Goal: Information Seeking & Learning: Find specific fact

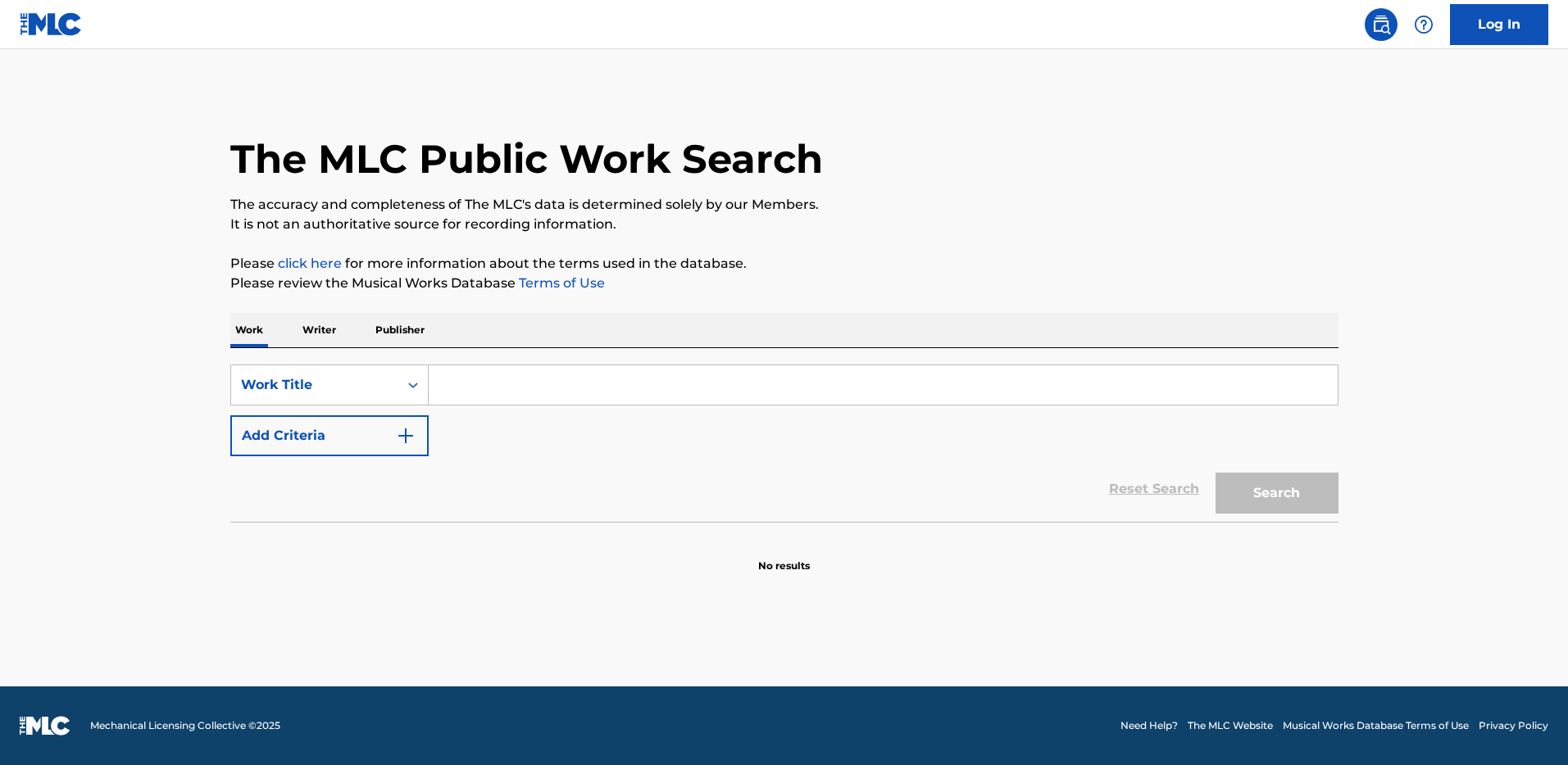
click at [499, 382] on input "Search Form" at bounding box center [882, 386] width 909 height 40
paste input "L.A. Drags"
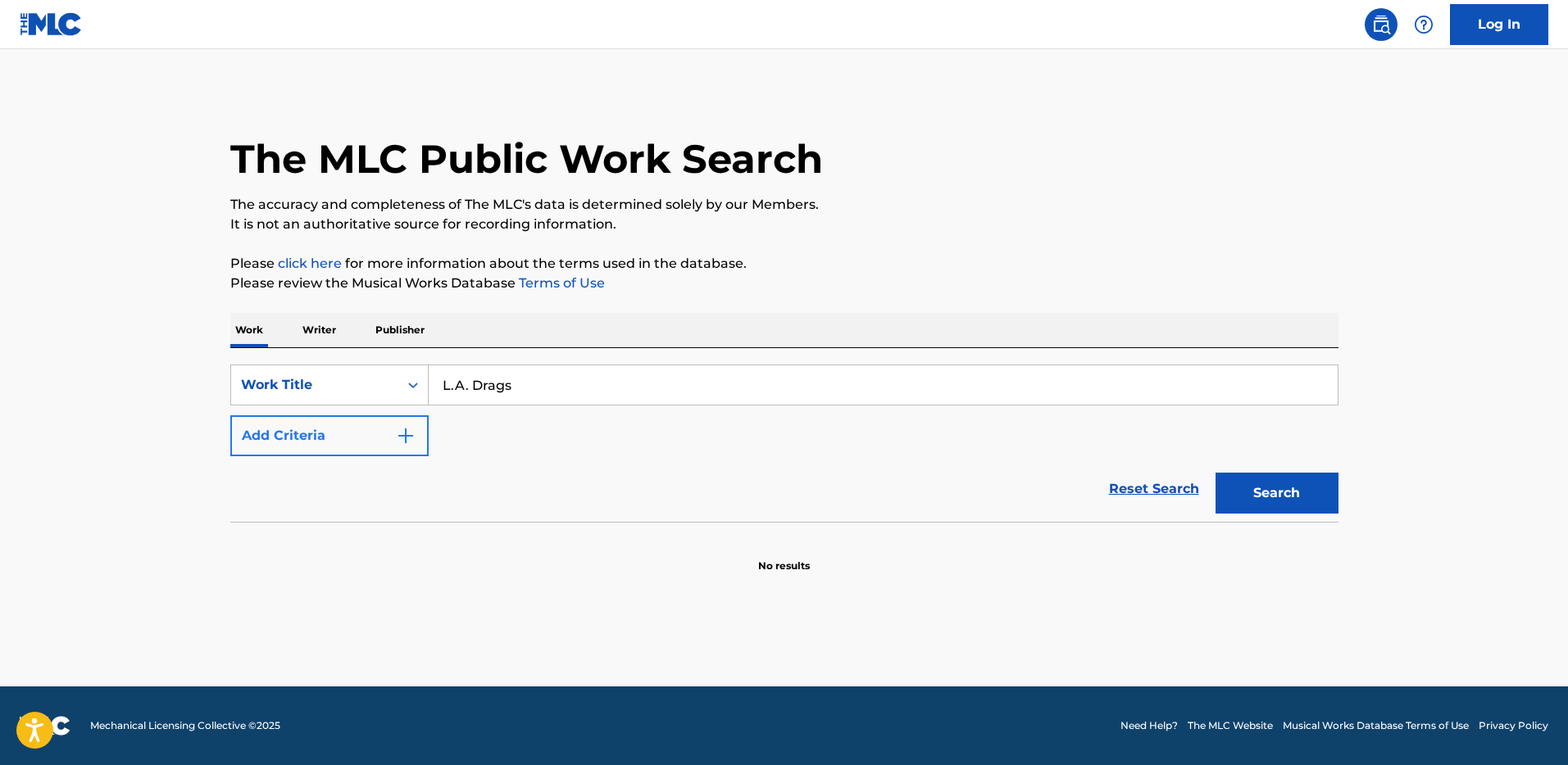
type input "L.A. Drags"
click at [402, 423] on button "Add Criteria" at bounding box center [330, 435] width 199 height 41
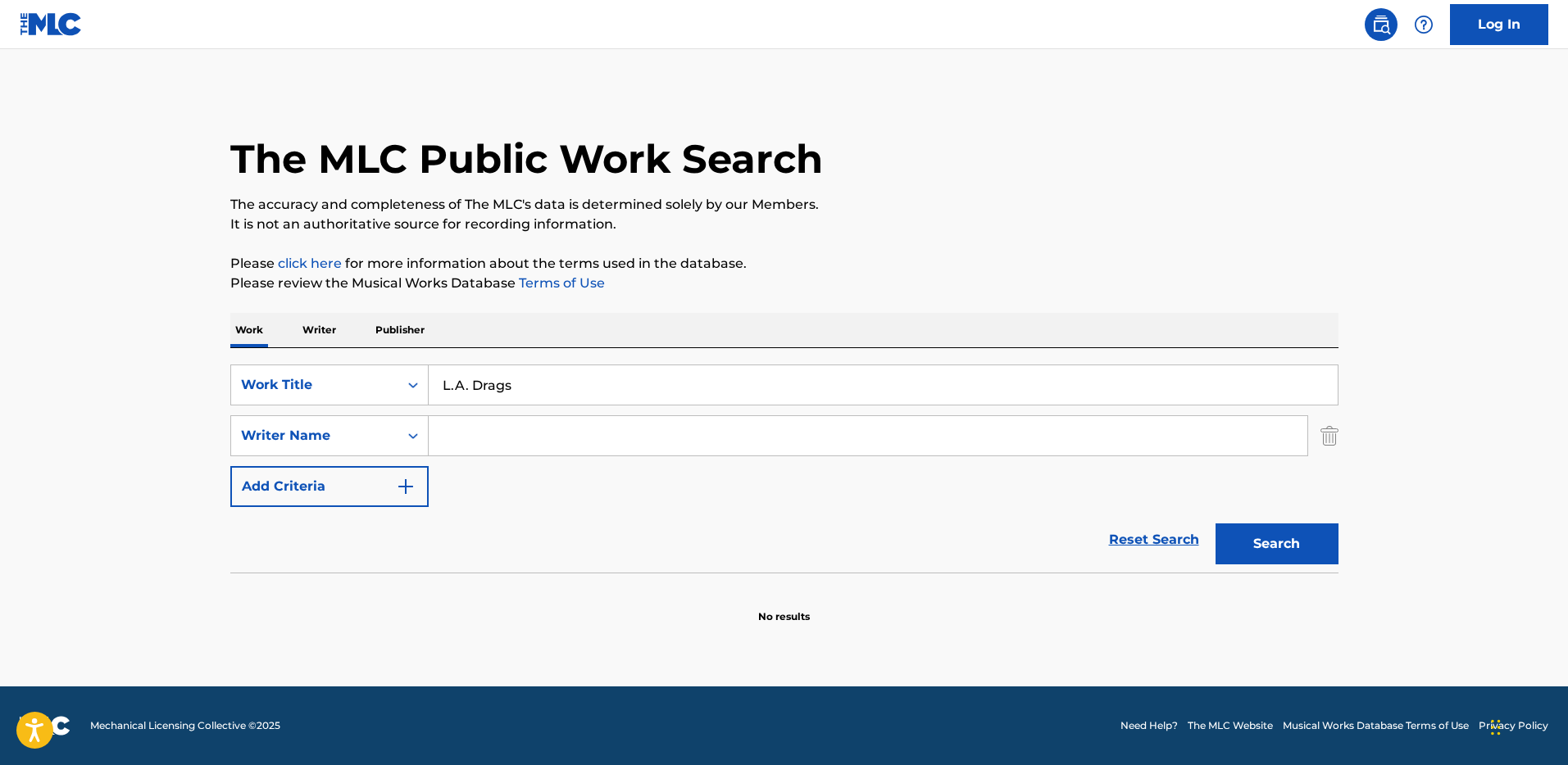
click at [508, 423] on input "Search Form" at bounding box center [867, 436] width 879 height 40
type input "[PERSON_NAME]"
click at [1215, 524] on button "Search" at bounding box center [1276, 544] width 123 height 41
drag, startPoint x: 459, startPoint y: 379, endPoint x: 418, endPoint y: 379, distance: 41.0
click at [418, 379] on div "SearchWithCriteriad2a06fdf-7a97-4f12-9049-961b5e769099 Work Title L.A. Drags" at bounding box center [784, 385] width 1108 height 41
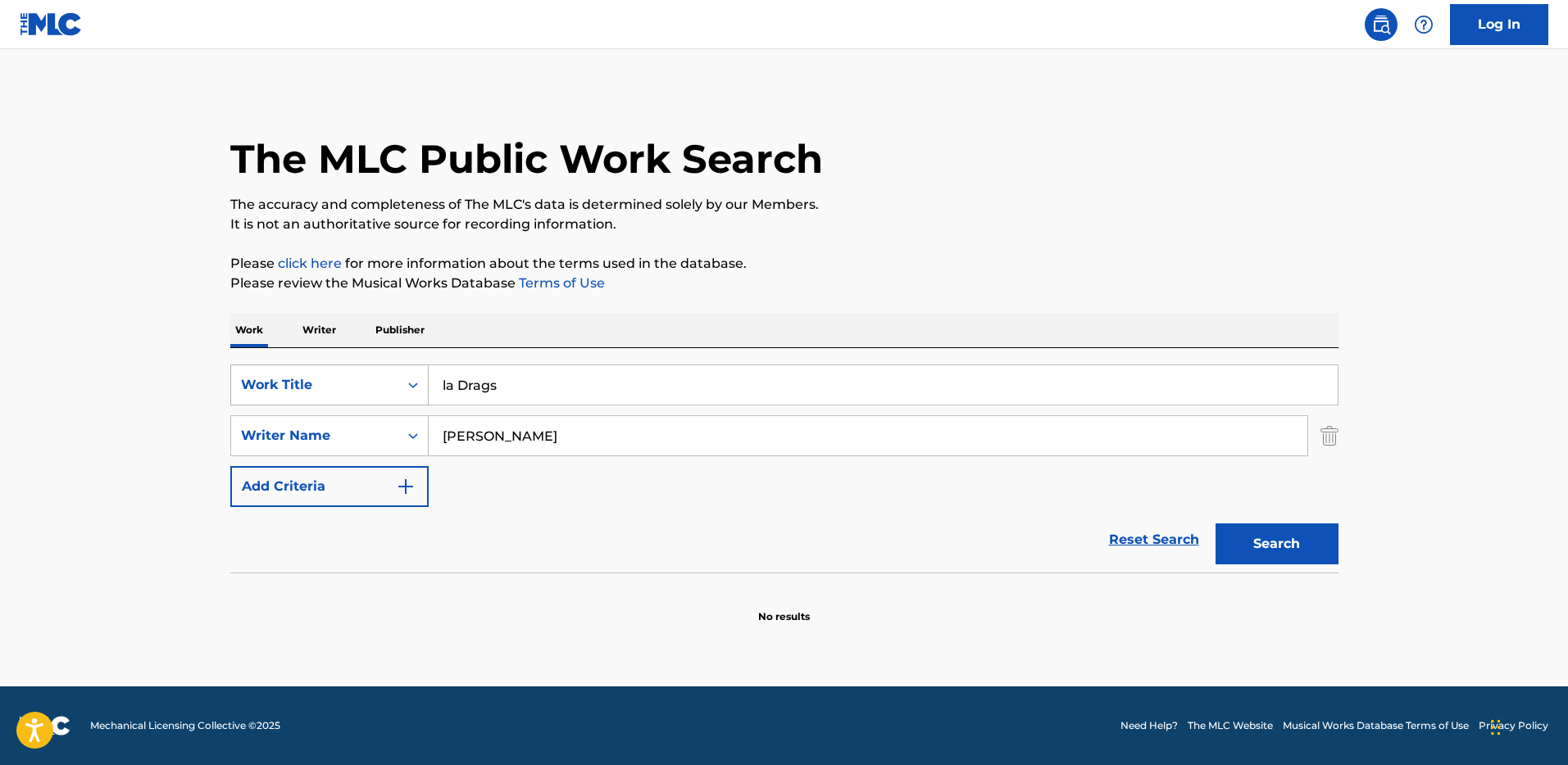
click at [1215, 524] on button "Search" at bounding box center [1276, 544] width 123 height 41
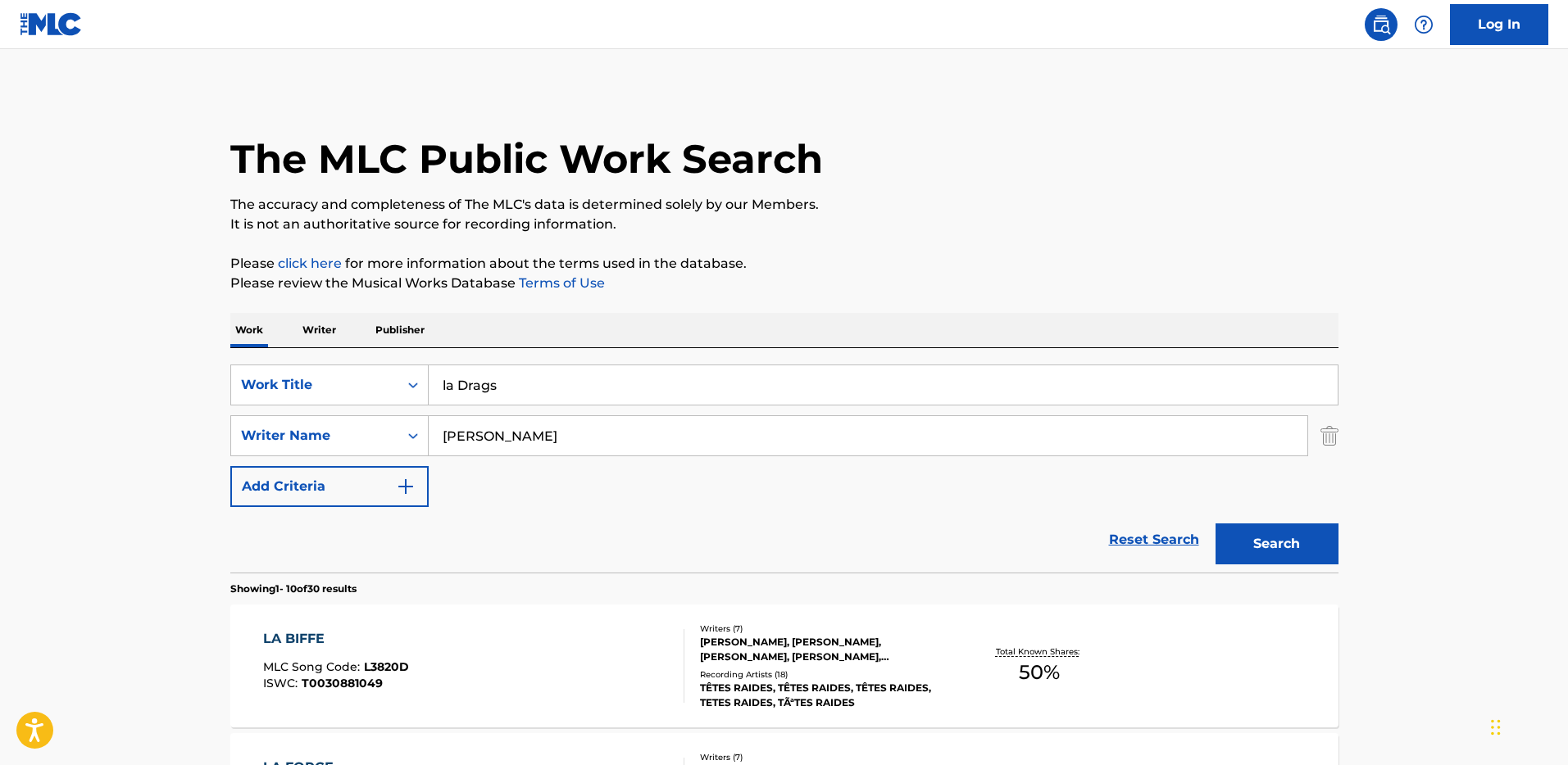
click at [449, 379] on input "la Drags" at bounding box center [882, 386] width 909 height 40
click at [1215, 524] on button "Search" at bounding box center [1276, 544] width 123 height 41
drag, startPoint x: 463, startPoint y: 386, endPoint x: 405, endPoint y: 386, distance: 58.0
click at [405, 386] on div "SearchWithCriteriad2a06fdf-7a97-4f12-9049-961b5e769099 Work Title l a Drags" at bounding box center [784, 385] width 1108 height 41
type input "Drags"
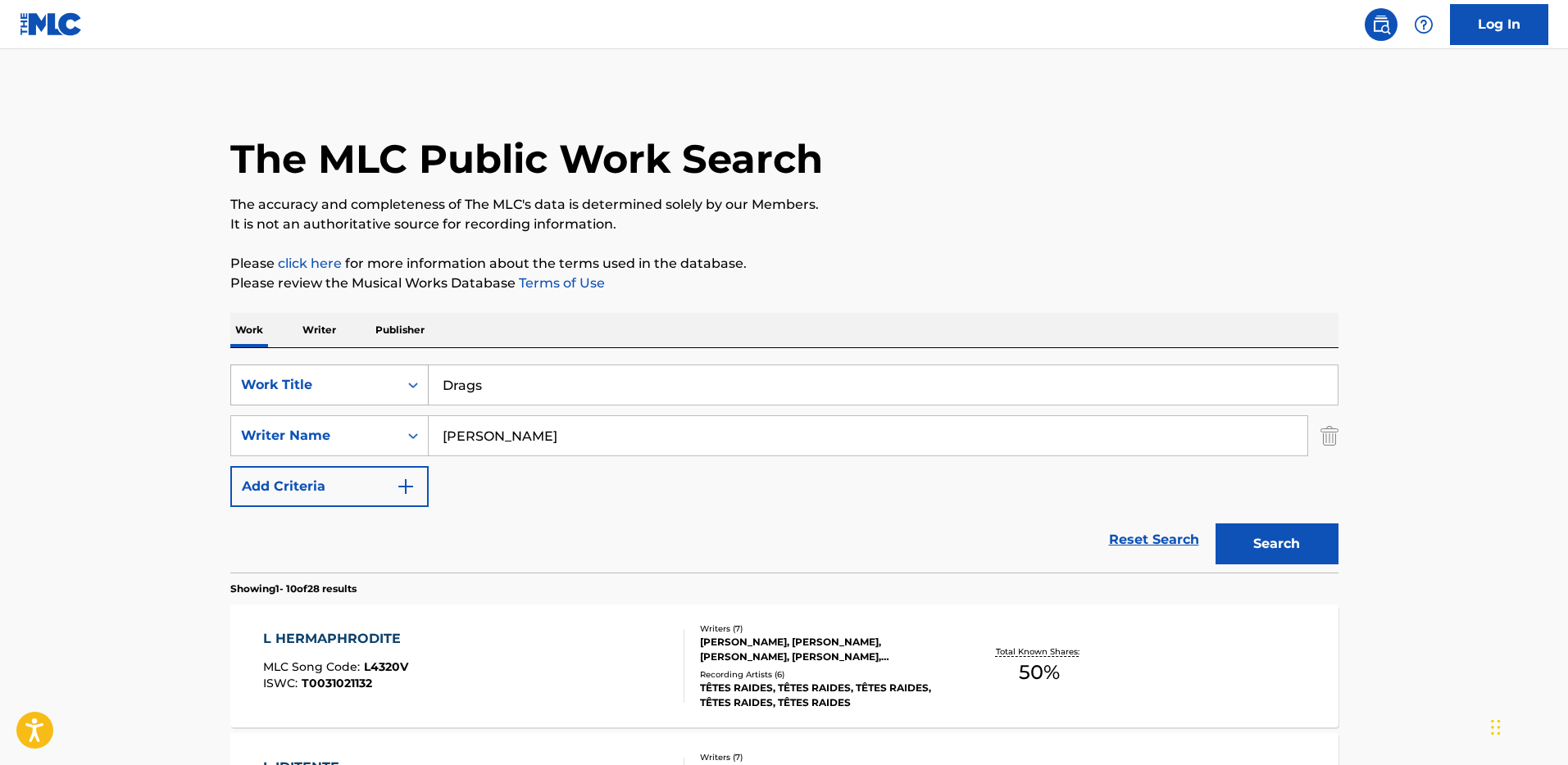
click at [1215, 524] on button "Search" at bounding box center [1276, 544] width 123 height 41
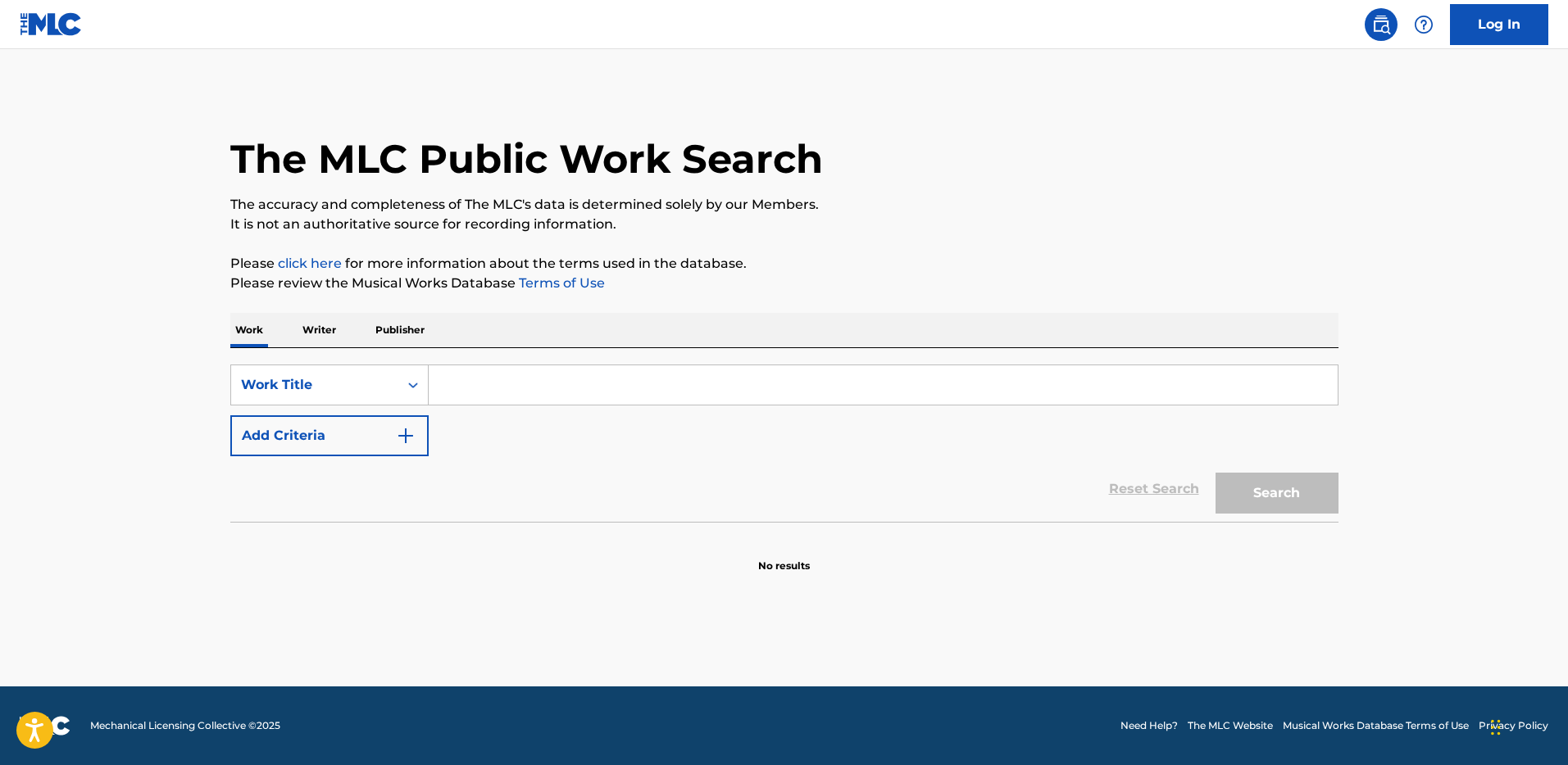
click at [481, 378] on input "Search Form" at bounding box center [882, 386] width 909 height 40
paste input "Guardian of Your Dreams"
type input "Guardian of Your Dreams"
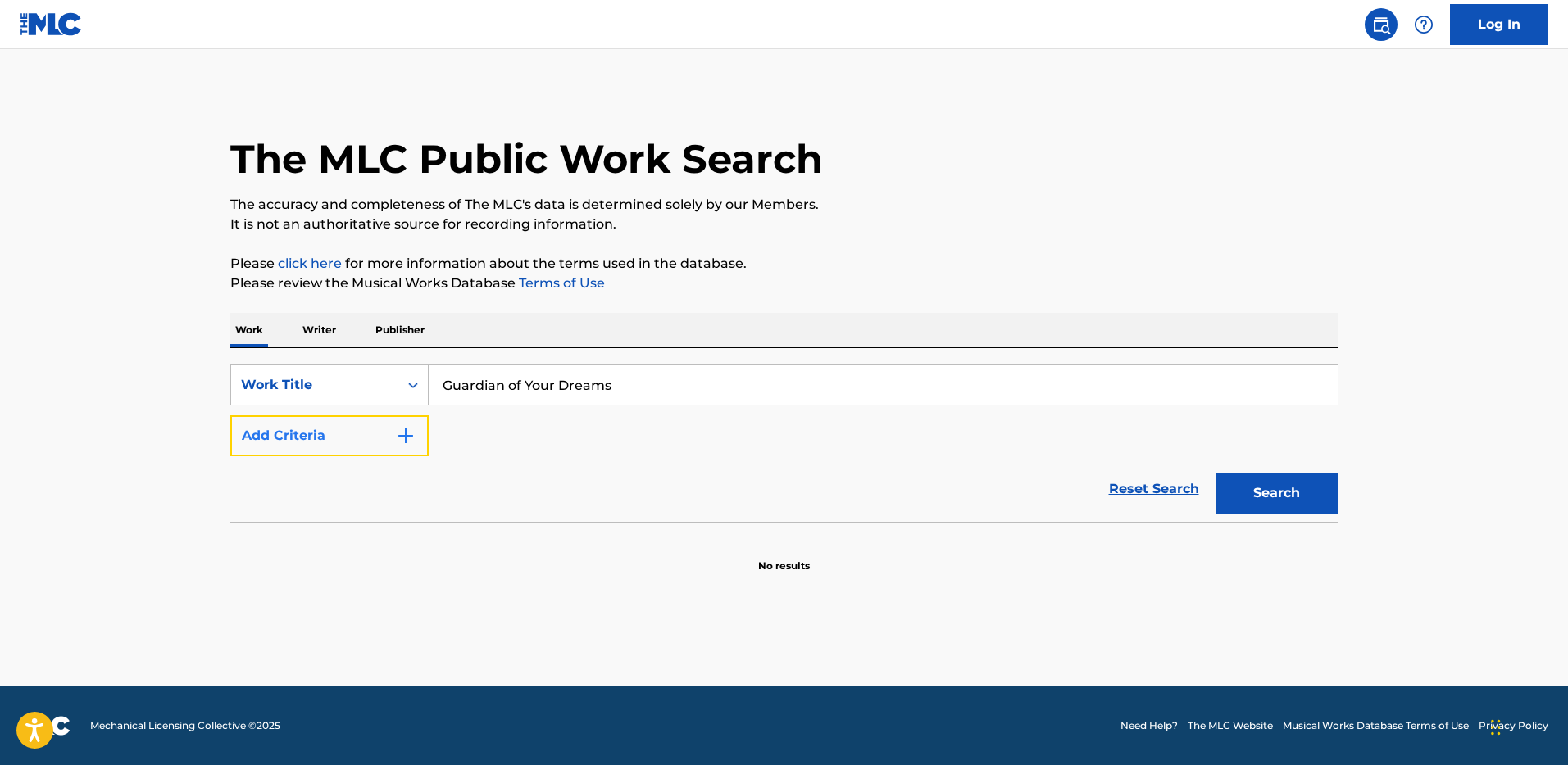
click at [360, 437] on button "Add Criteria" at bounding box center [330, 435] width 199 height 41
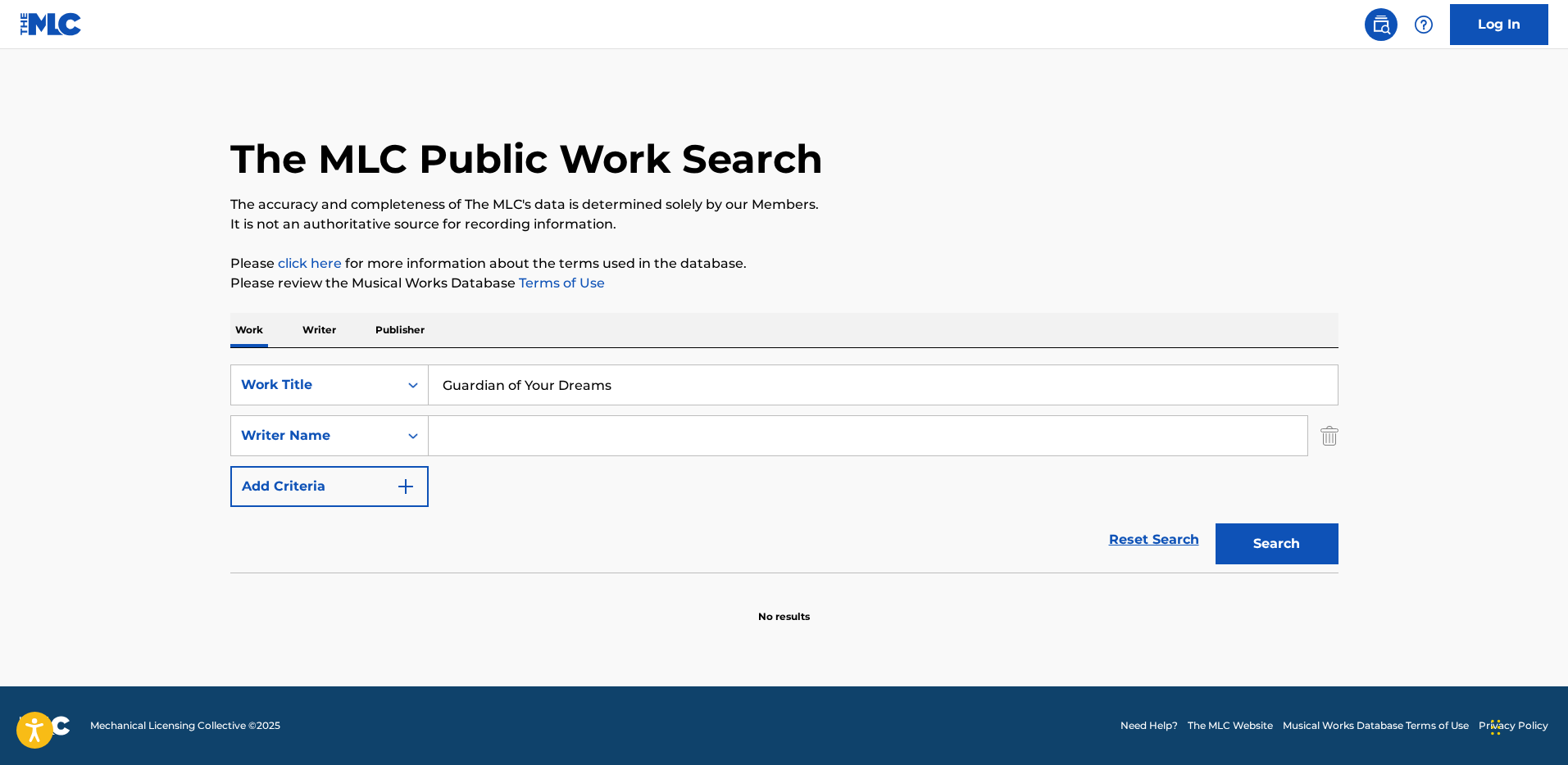
click at [489, 437] on input "Search Form" at bounding box center [867, 436] width 879 height 40
type input "[PERSON_NAME]"
click at [1215, 524] on button "Search" at bounding box center [1276, 544] width 123 height 41
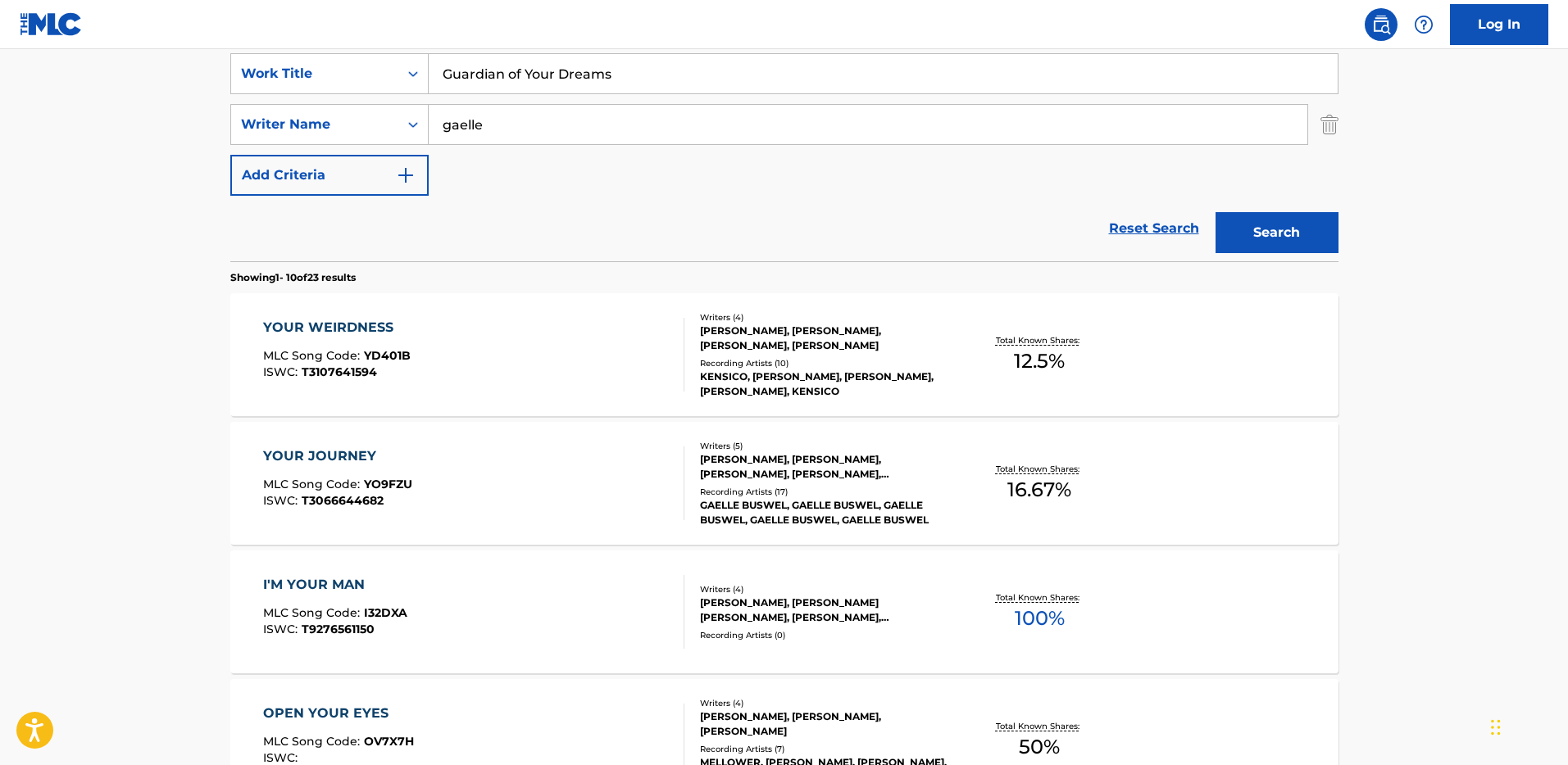
scroll to position [319, 0]
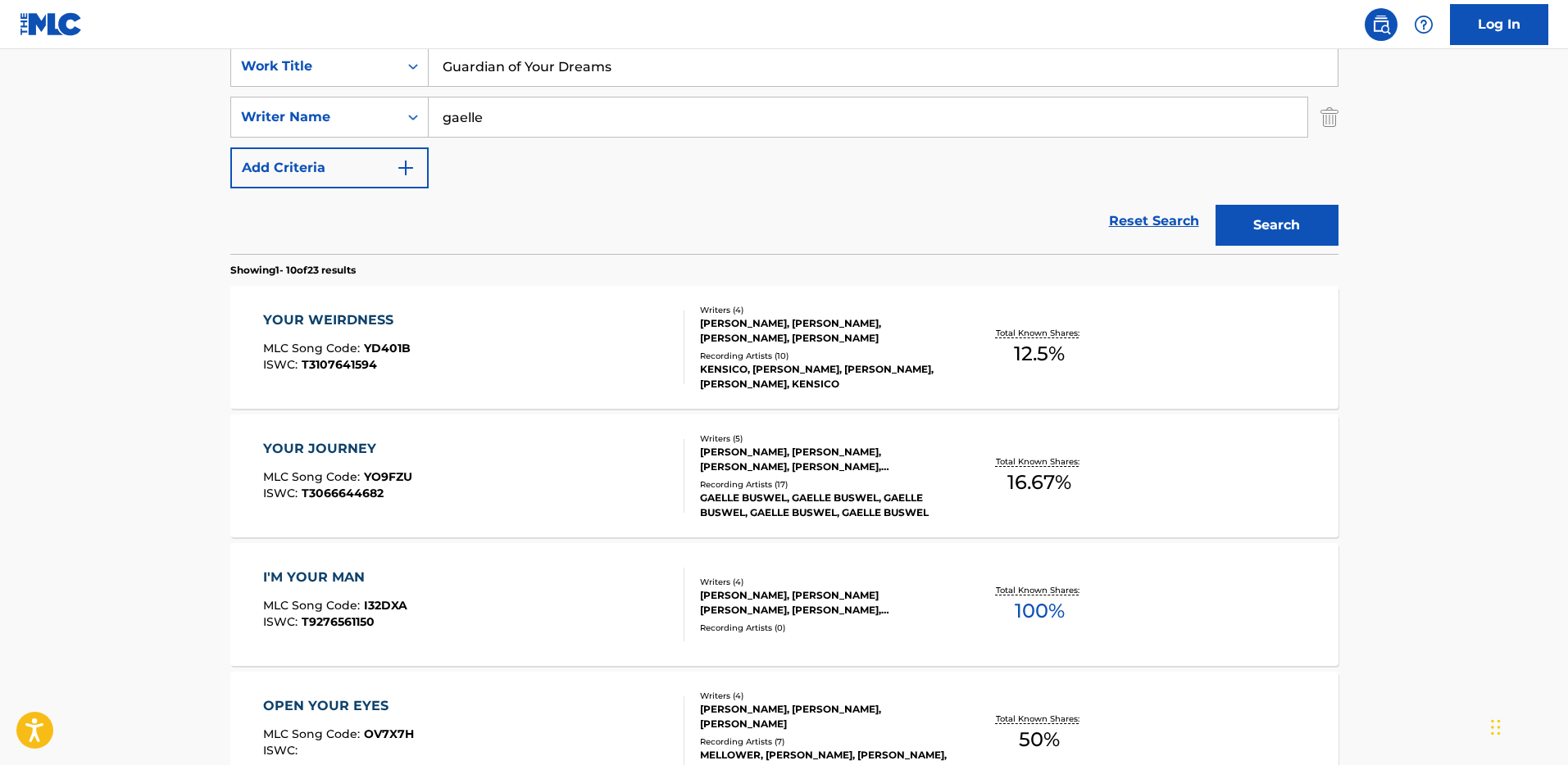
click at [766, 276] on section "Showing 1 - 10 of 23 results" at bounding box center [784, 266] width 1108 height 23
click at [849, 218] on div "Reset Search Search" at bounding box center [784, 221] width 1108 height 66
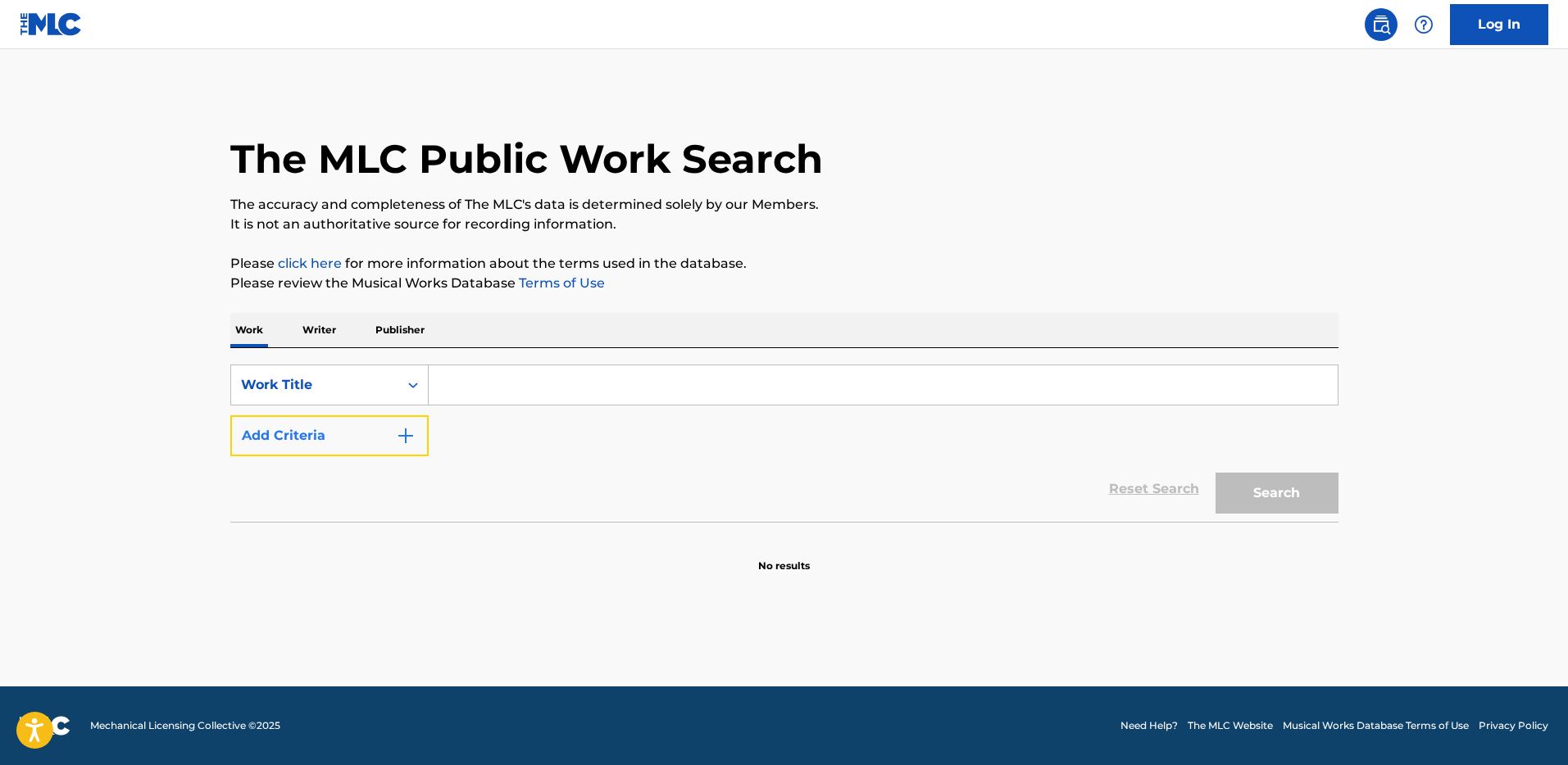
click at [348, 438] on button "Add Criteria" at bounding box center [330, 435] width 199 height 41
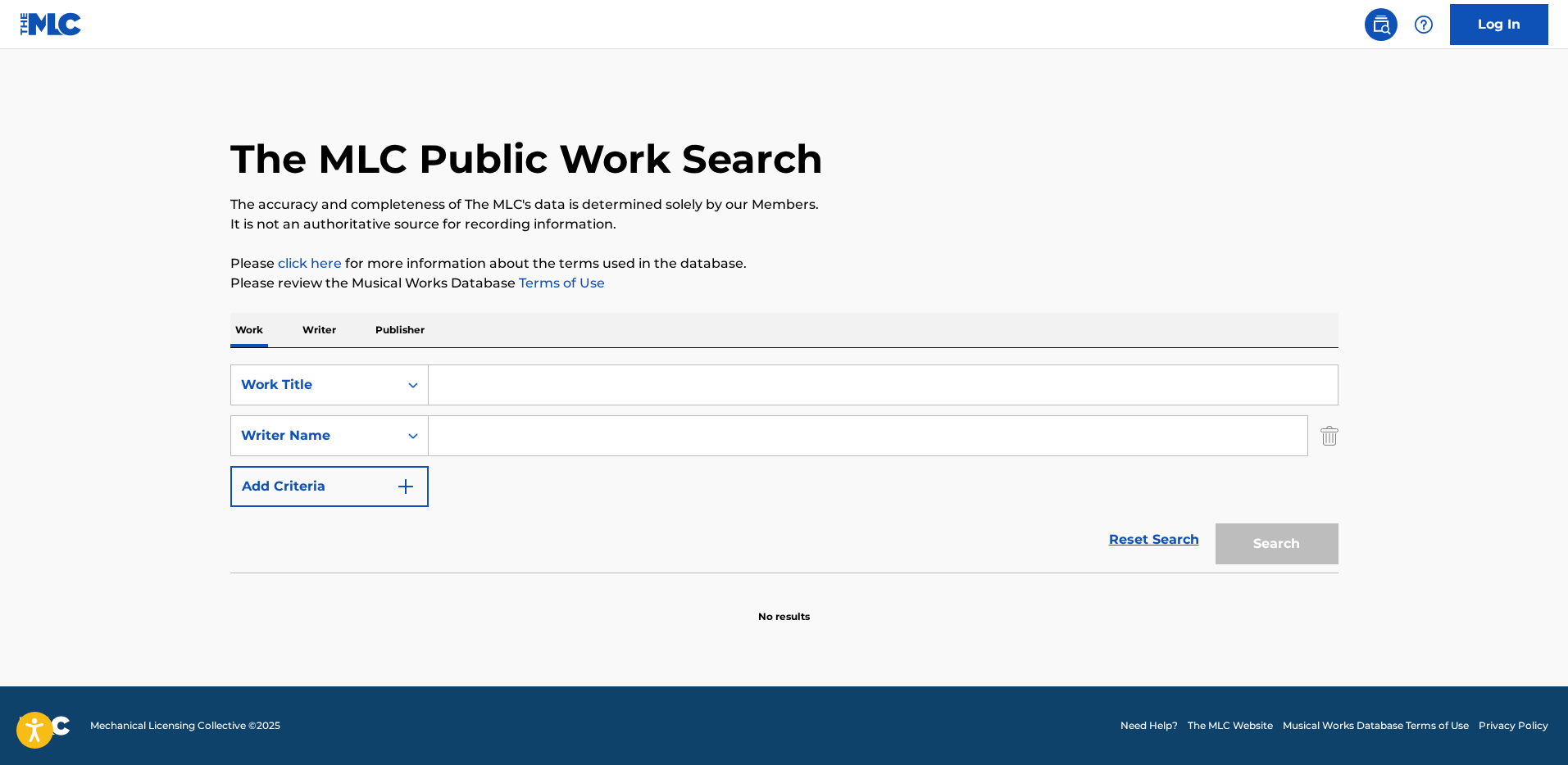
click at [499, 438] on input "Search Form" at bounding box center [867, 436] width 879 height 40
paste input "Slaven"
type input "Slaven"
click at [566, 367] on input "Search Form" at bounding box center [882, 386] width 909 height 40
paste input "Sundown"
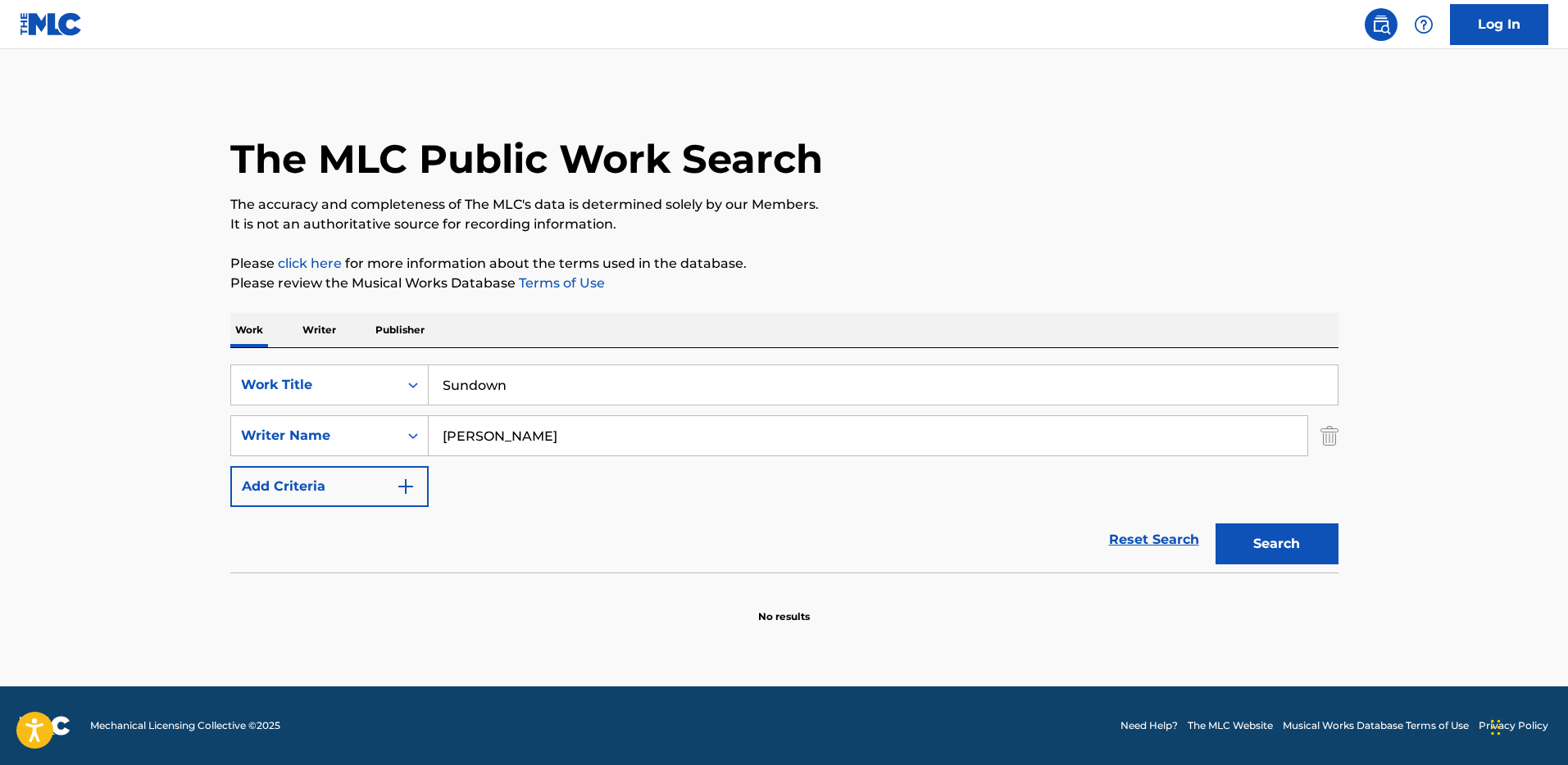
type input "Sundown"
click at [1215, 524] on button "Search" at bounding box center [1276, 544] width 123 height 41
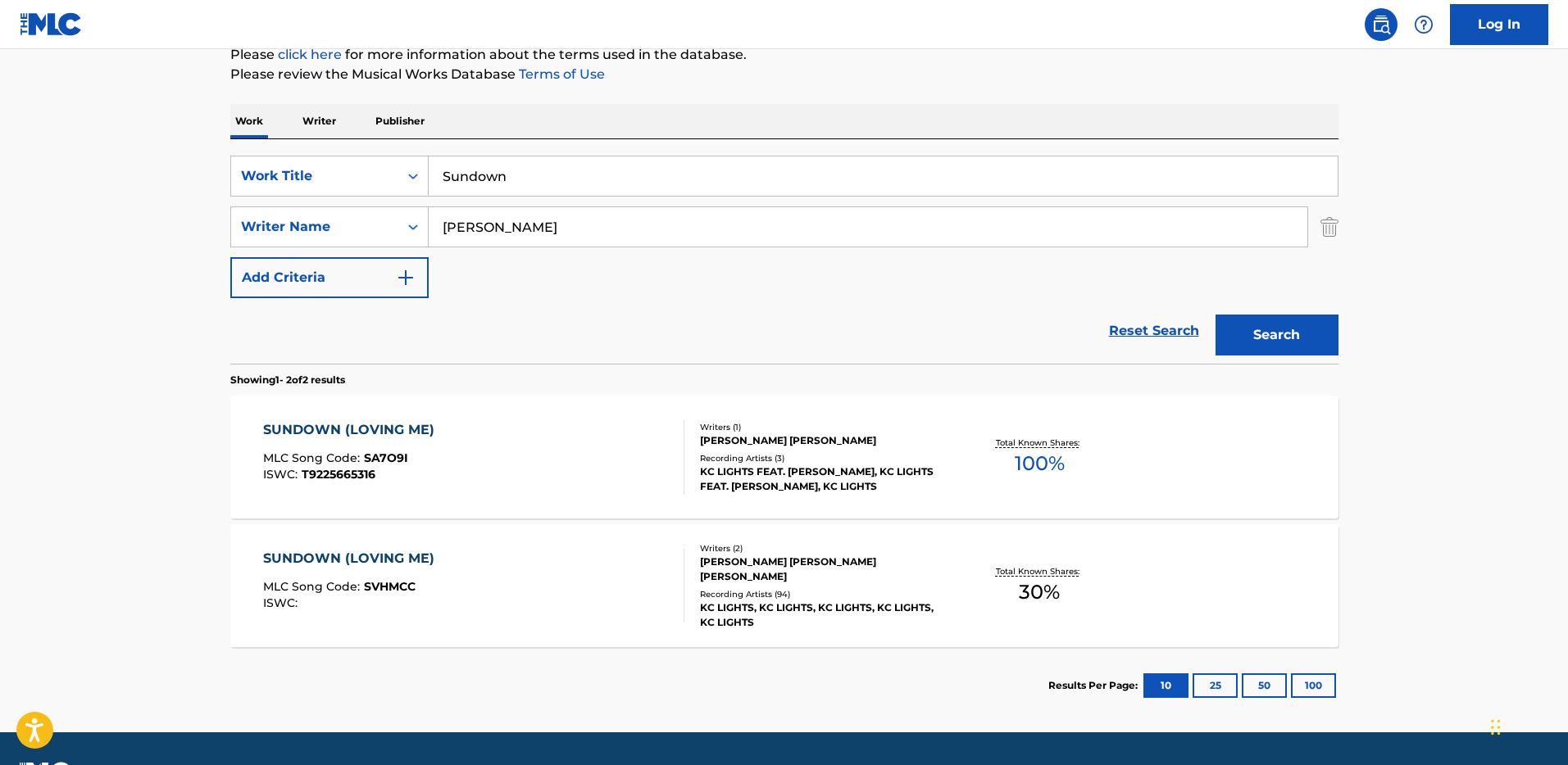
scroll to position [255, 0]
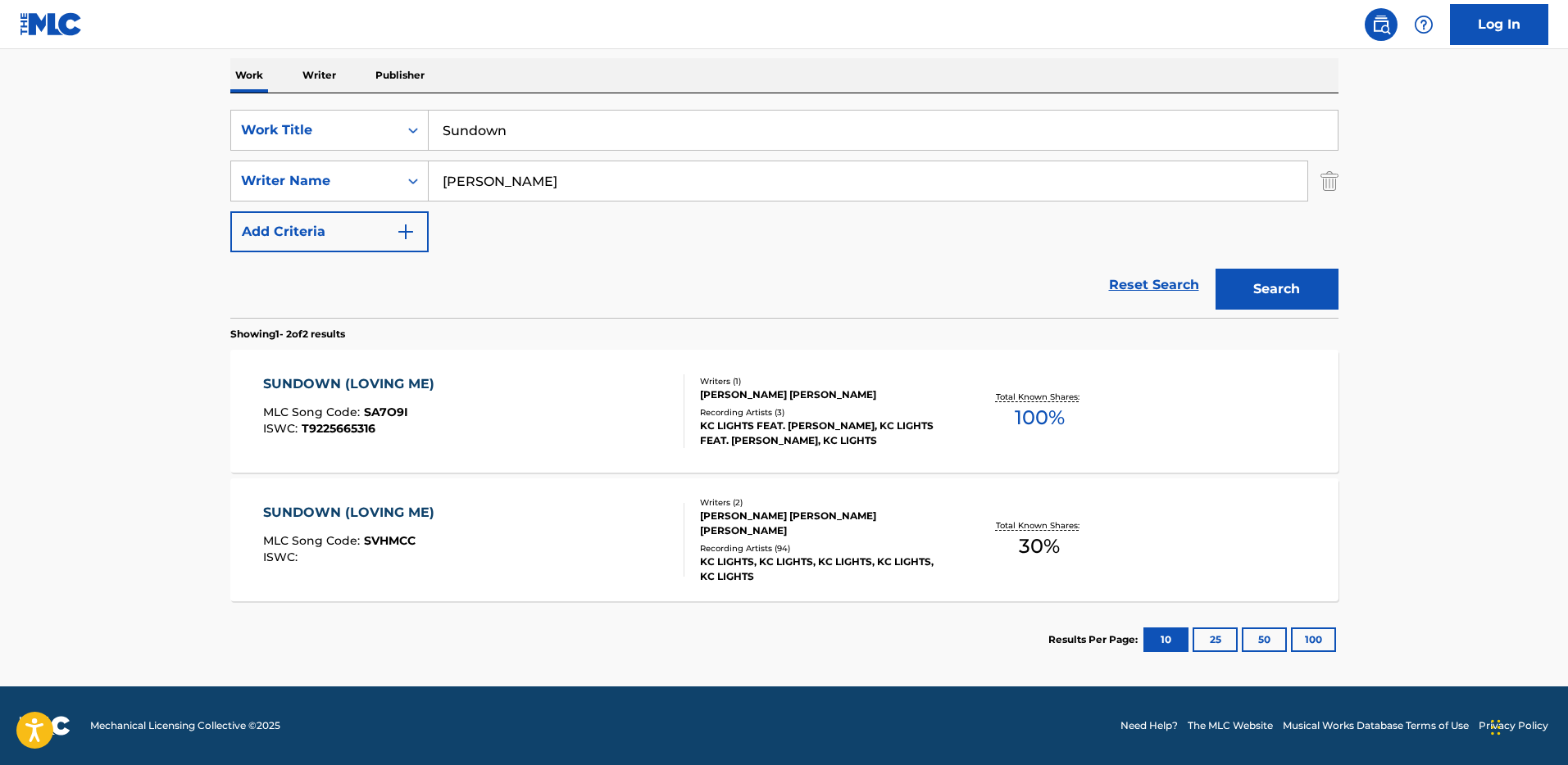
click at [555, 527] on div "SUNDOWN (LOVING ME) MLC Song Code : SVHMCC ISWC :" at bounding box center [473, 540] width 421 height 74
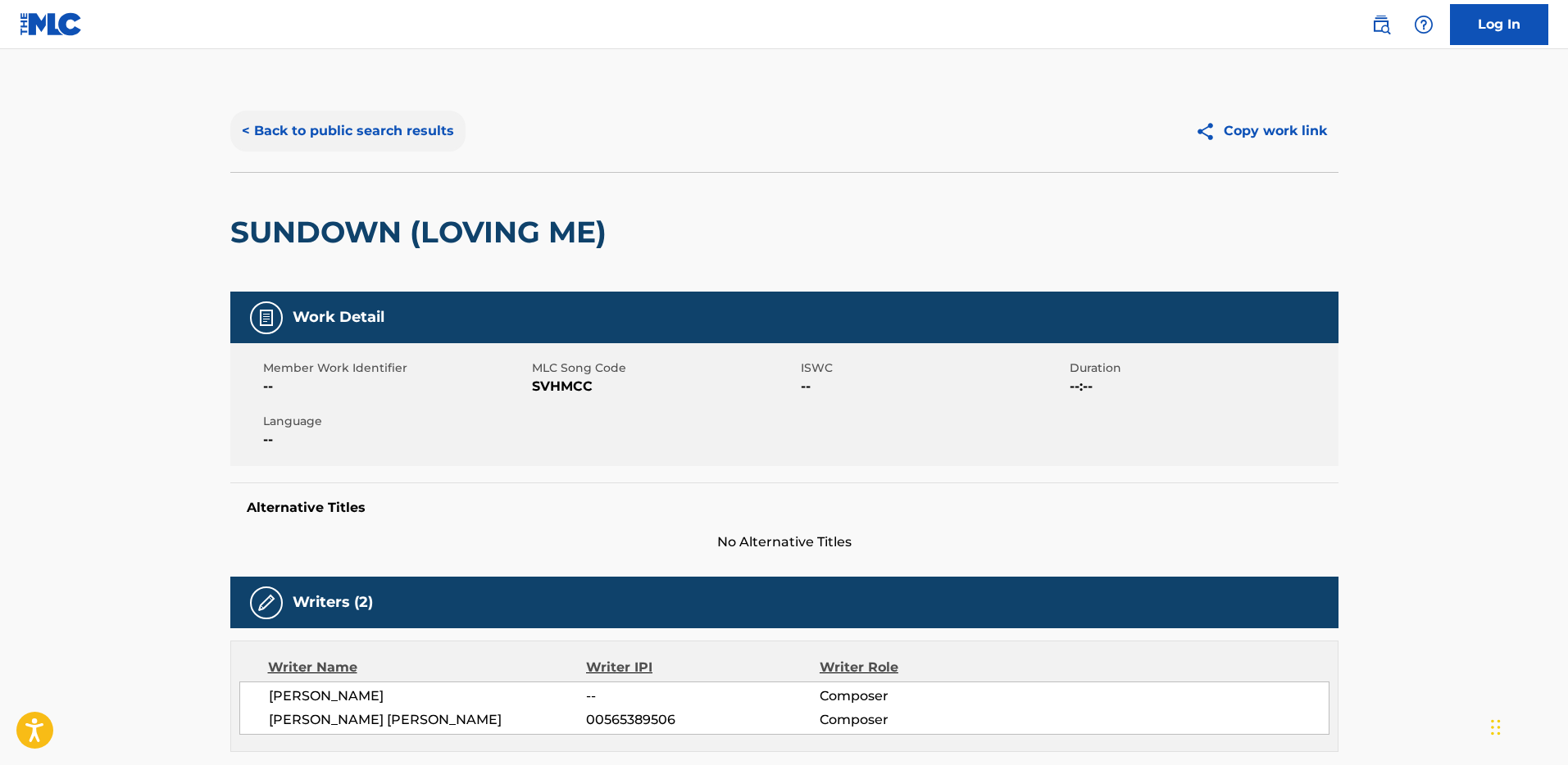
click at [402, 130] on button "< Back to public search results" at bounding box center [348, 130] width 235 height 41
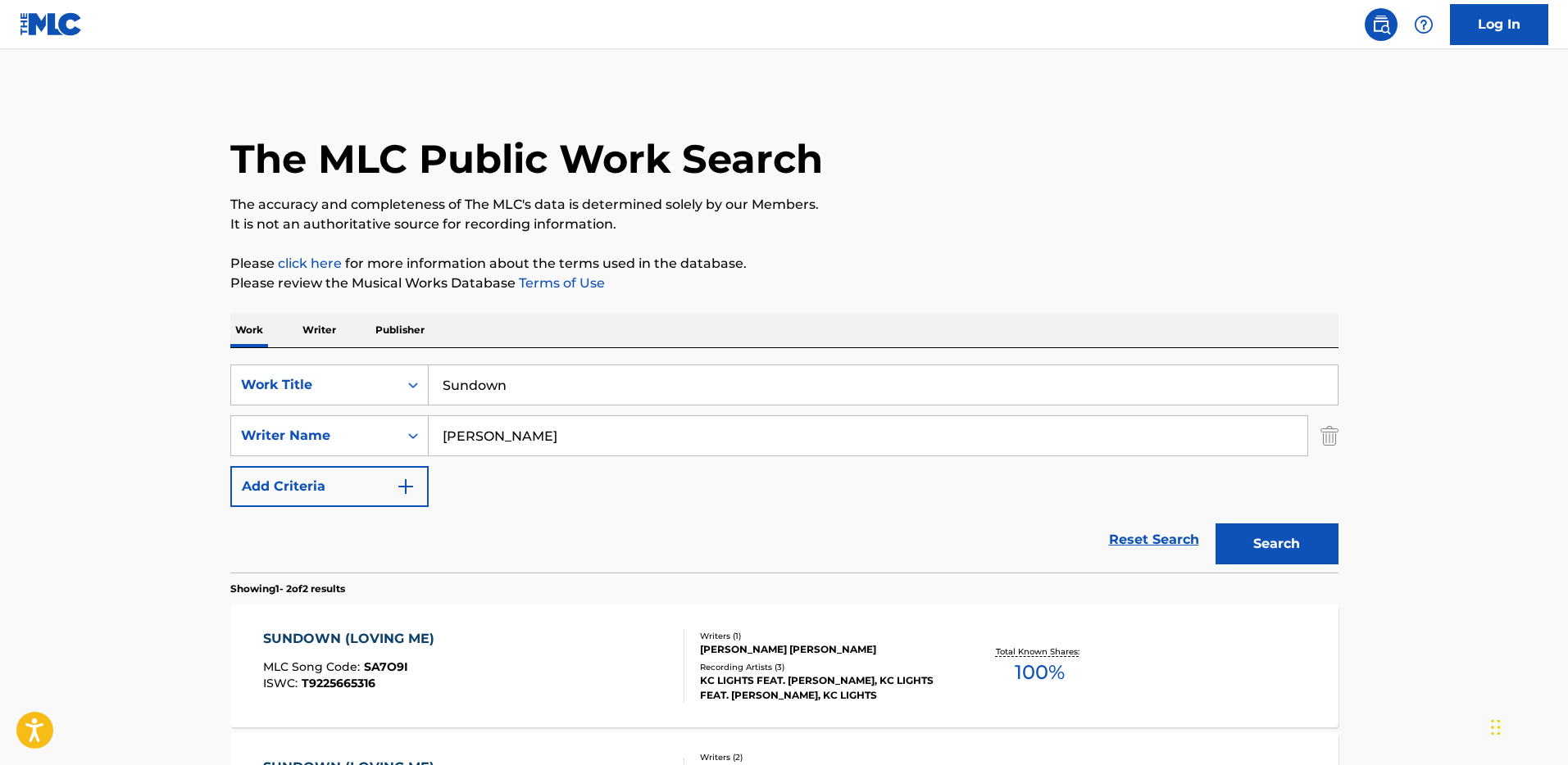
scroll to position [161, 0]
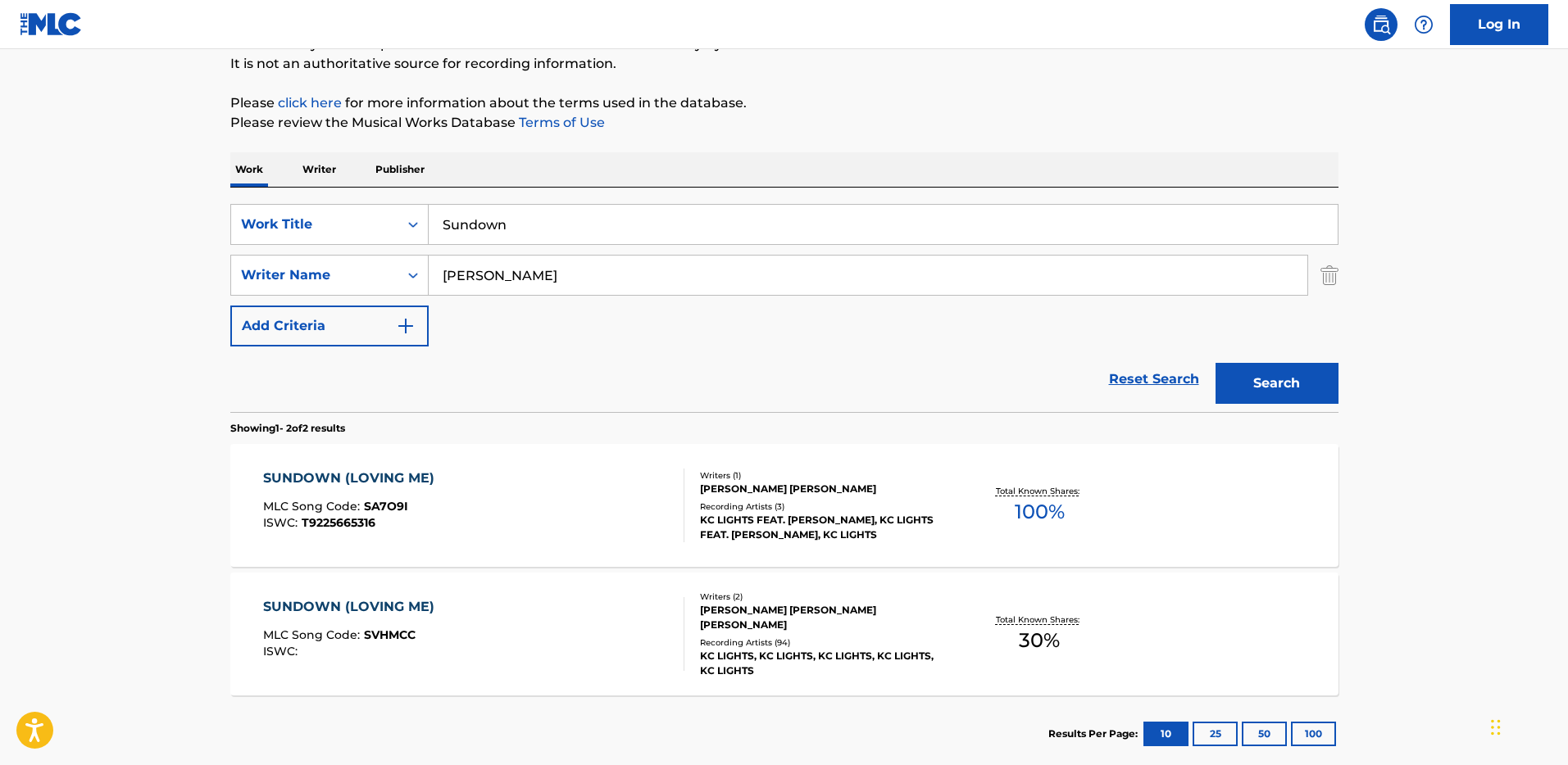
click at [429, 475] on div "SUNDOWN (LOVING ME)" at bounding box center [352, 479] width 180 height 20
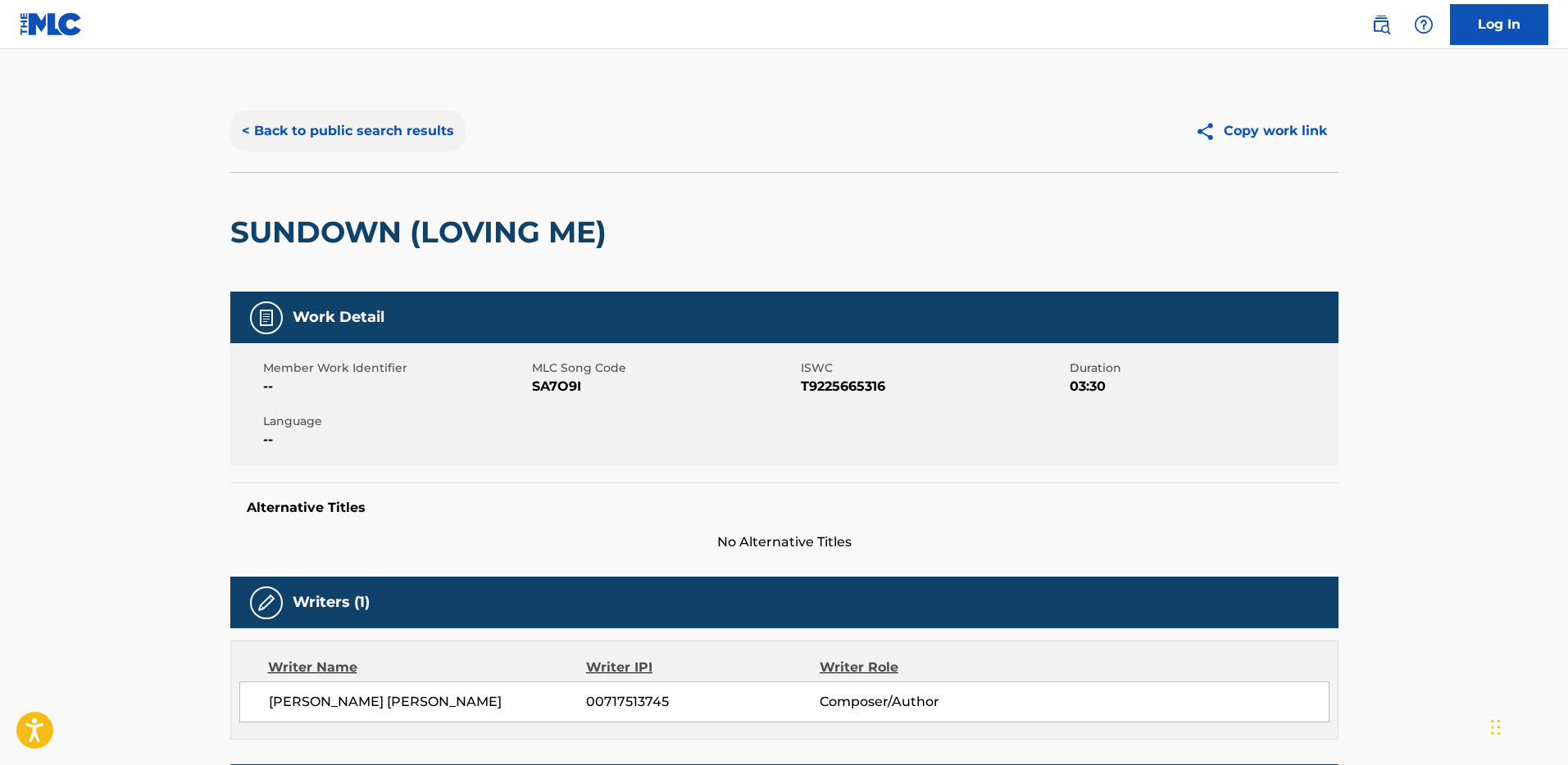
click at [320, 145] on button "< Back to public search results" at bounding box center [348, 130] width 235 height 41
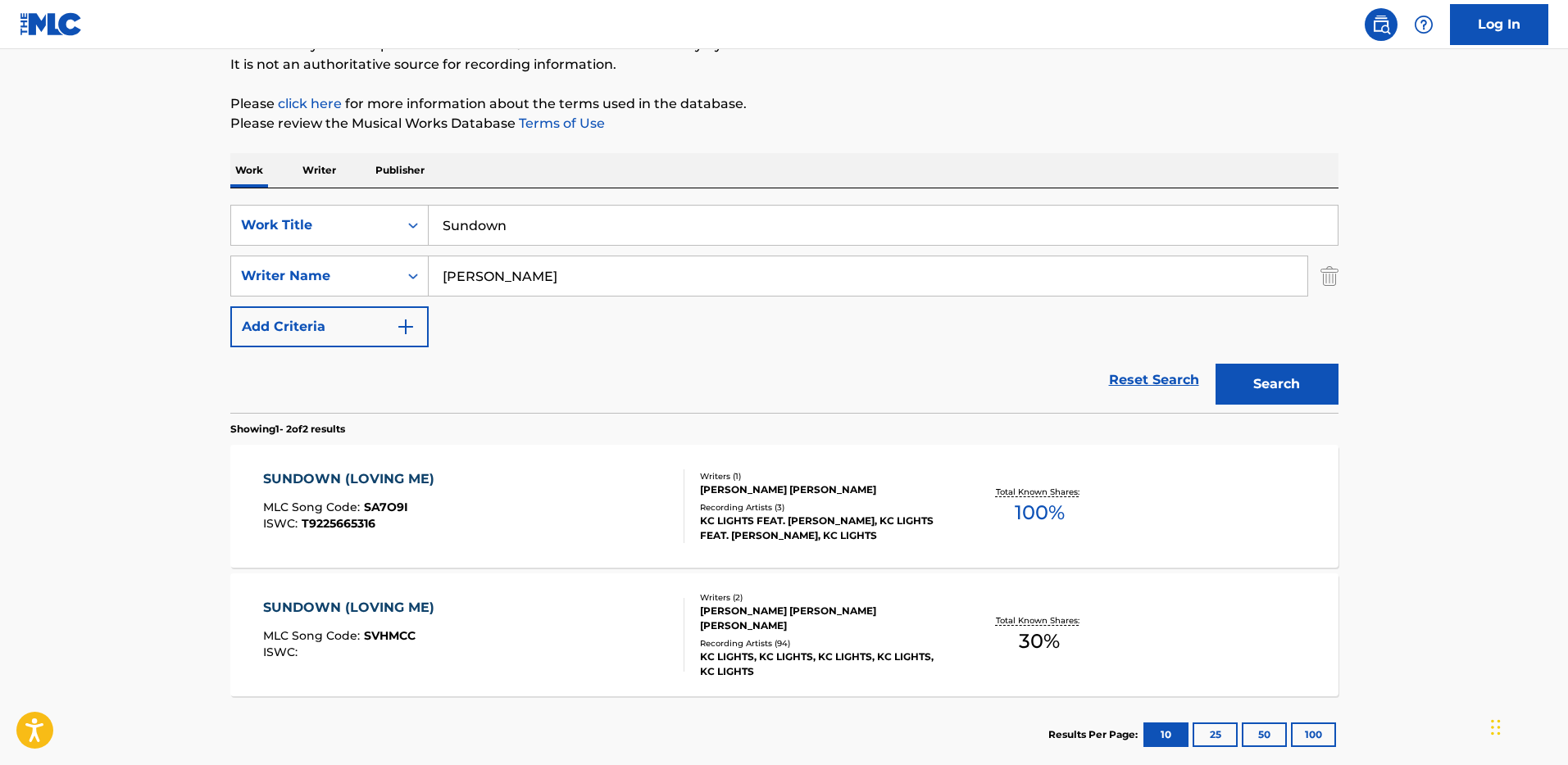
scroll to position [255, 0]
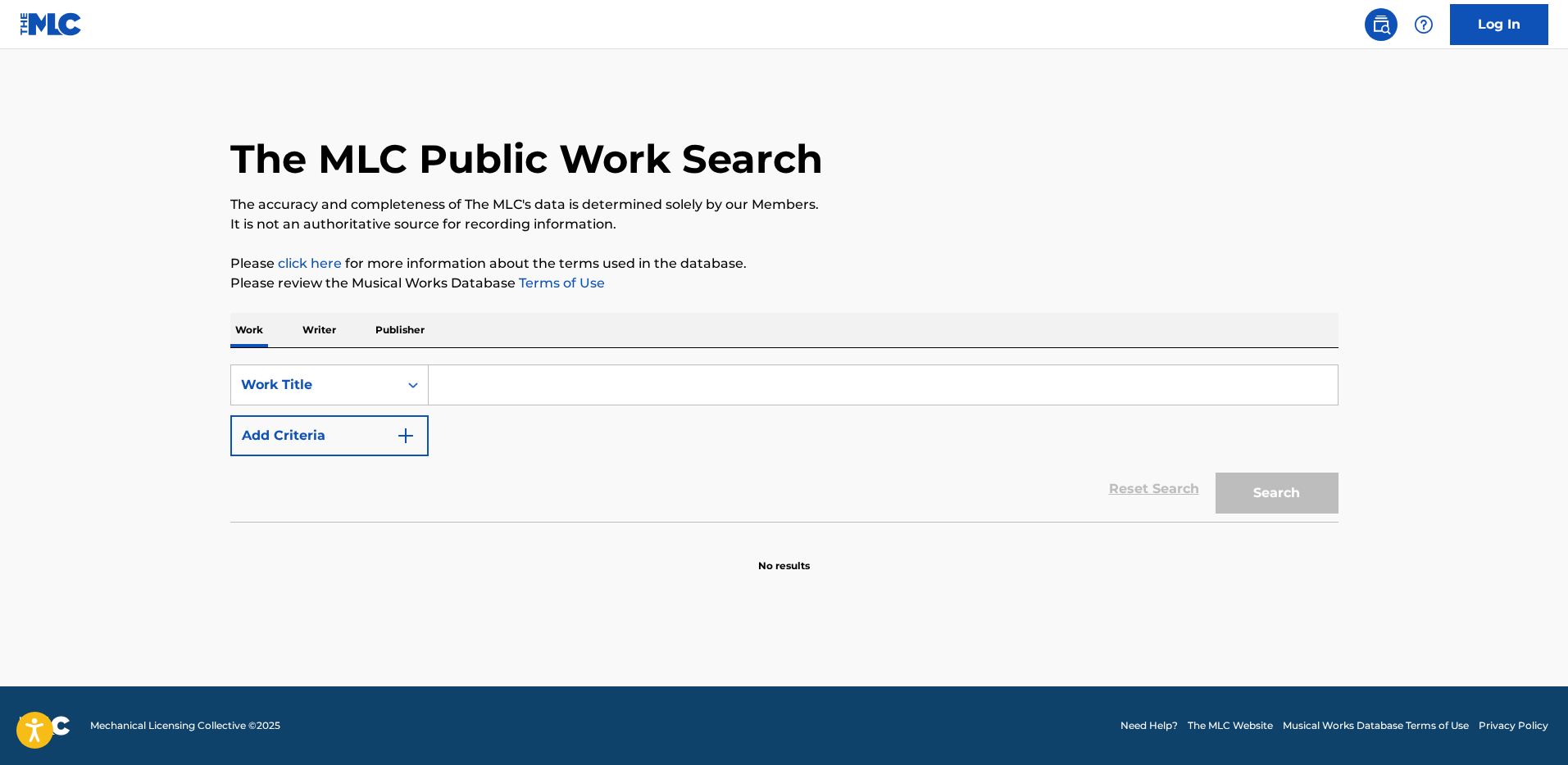
click at [302, 340] on p "Writer" at bounding box center [319, 331] width 43 height 34
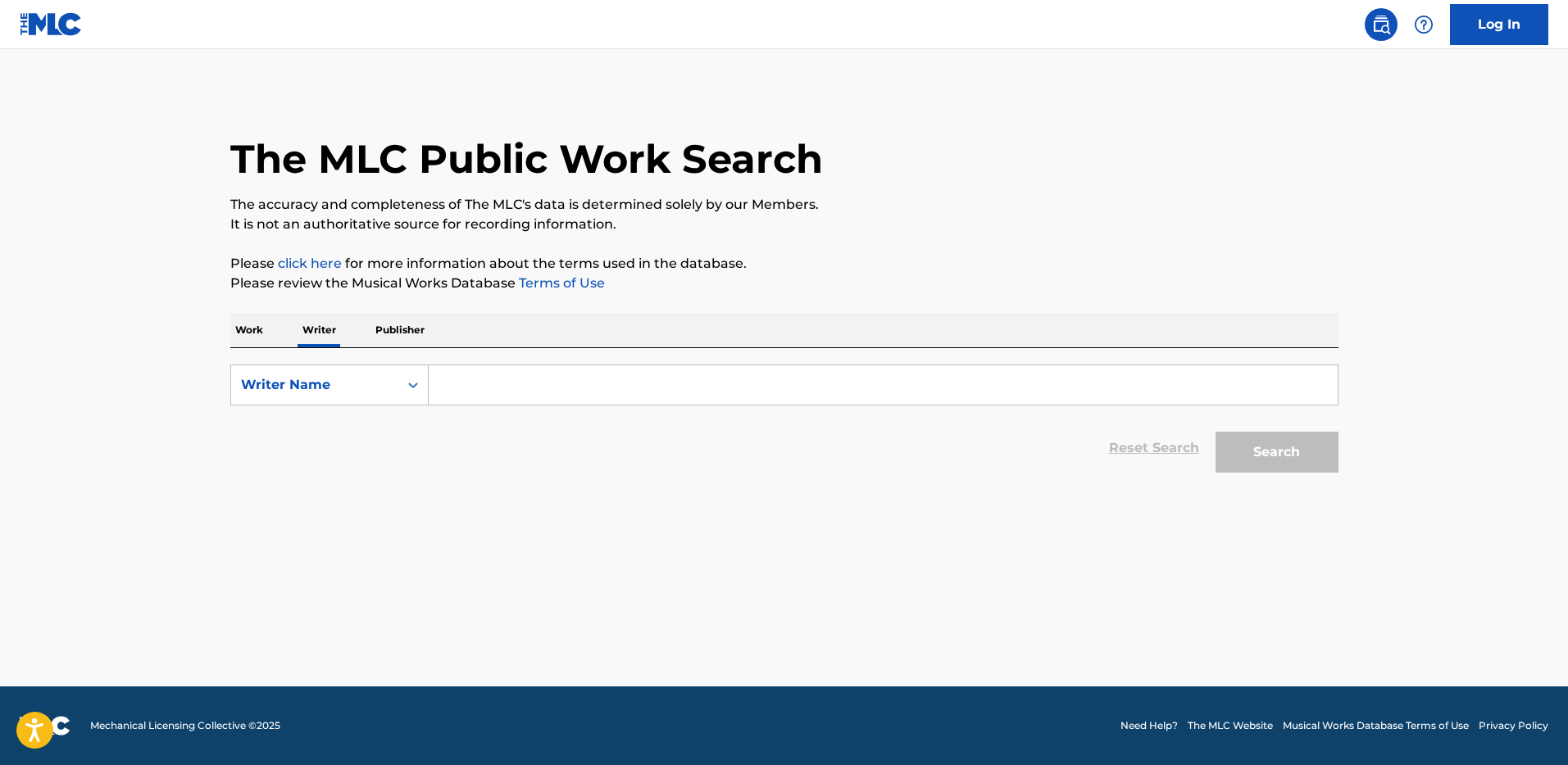
click at [484, 388] on input "Search Form" at bounding box center [882, 386] width 909 height 40
paste input "SIDER ALIA NICOLE"
click at [533, 388] on input "SIDER ALIA NICOLE" at bounding box center [882, 386] width 909 height 40
type input "SIDER ALIA"
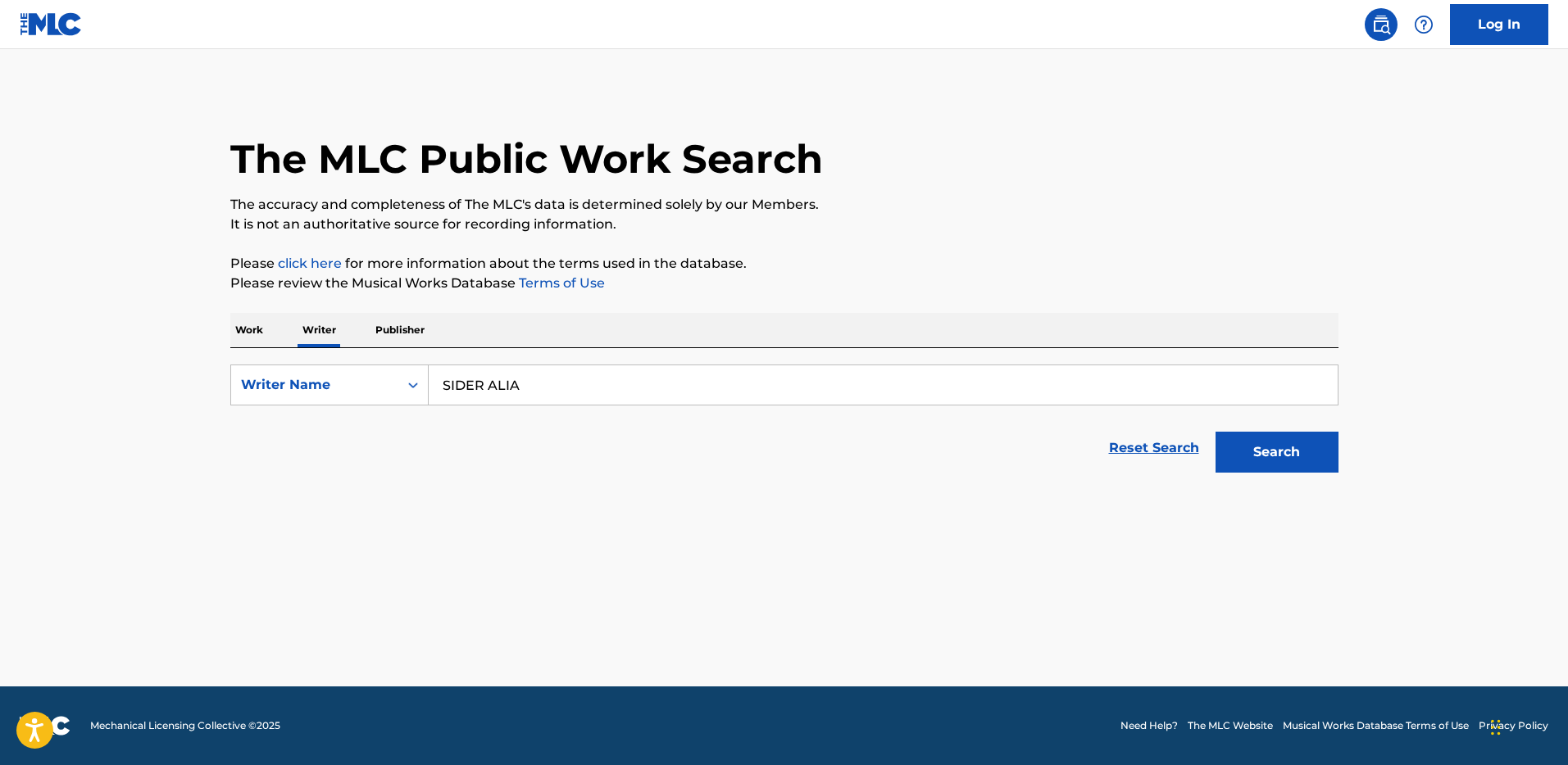
click at [1215, 432] on button "Search" at bounding box center [1276, 452] width 123 height 41
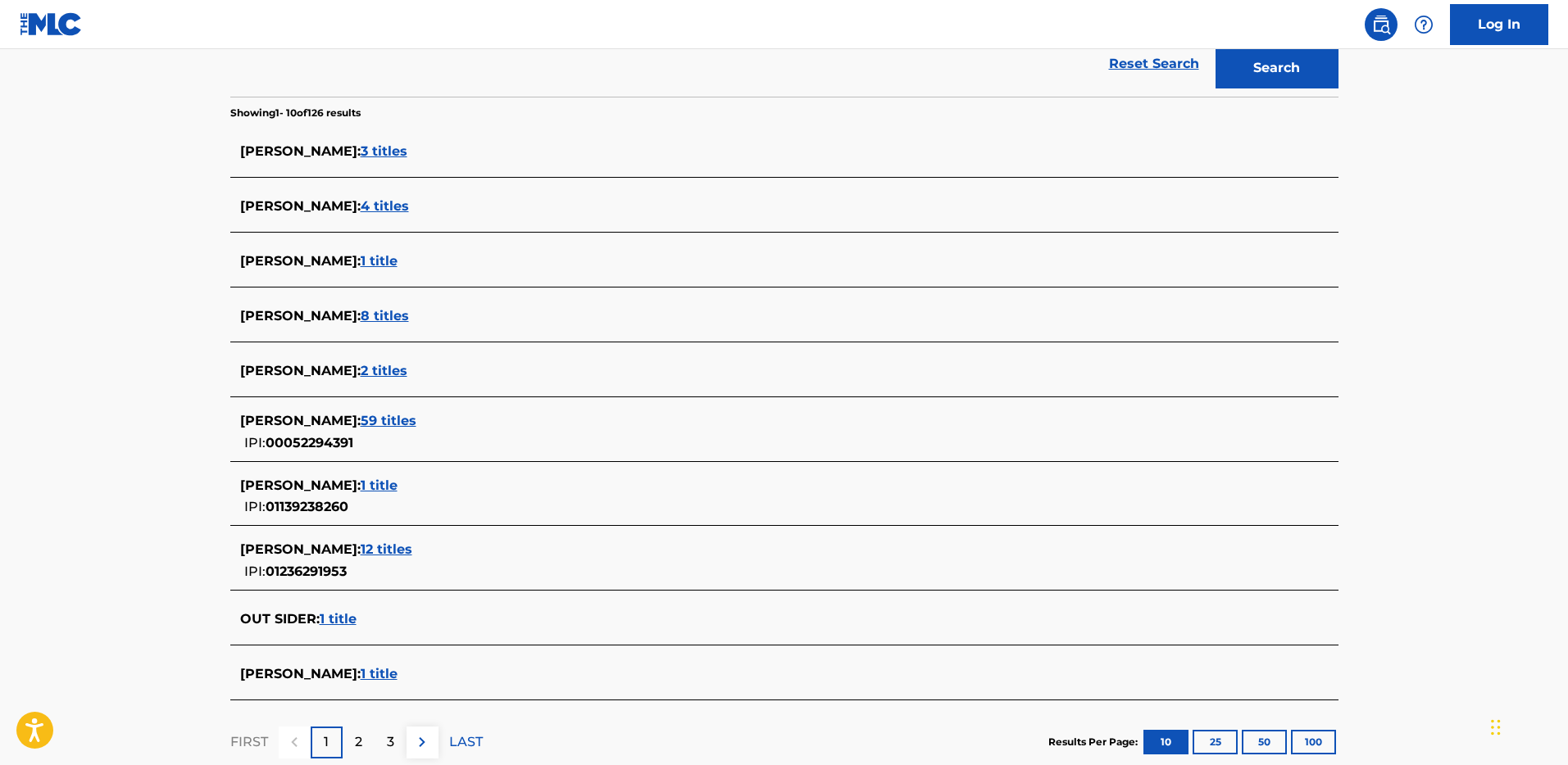
scroll to position [490, 0]
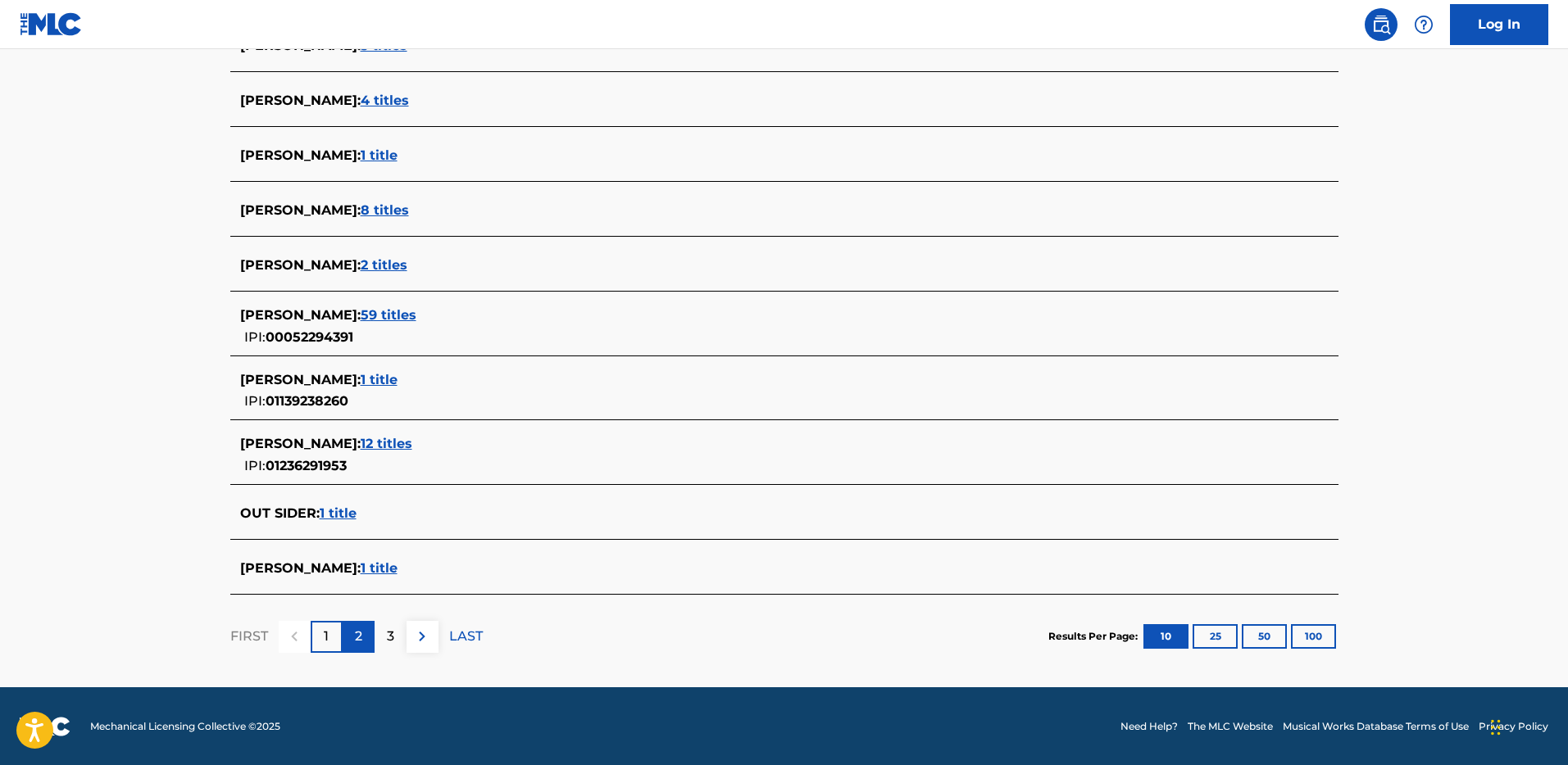
click at [360, 643] on p "2" at bounding box center [359, 637] width 7 height 20
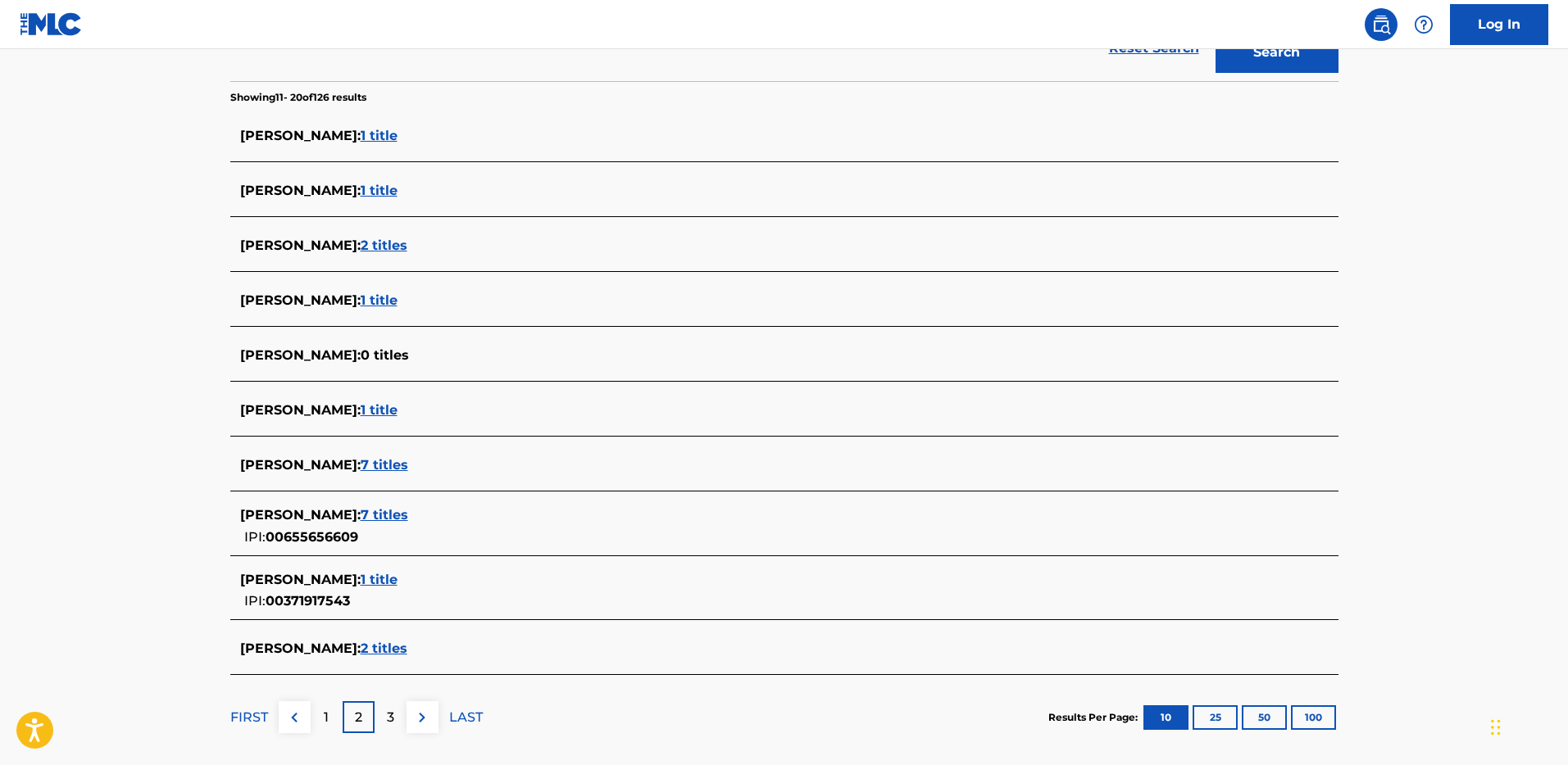
scroll to position [481, 0]
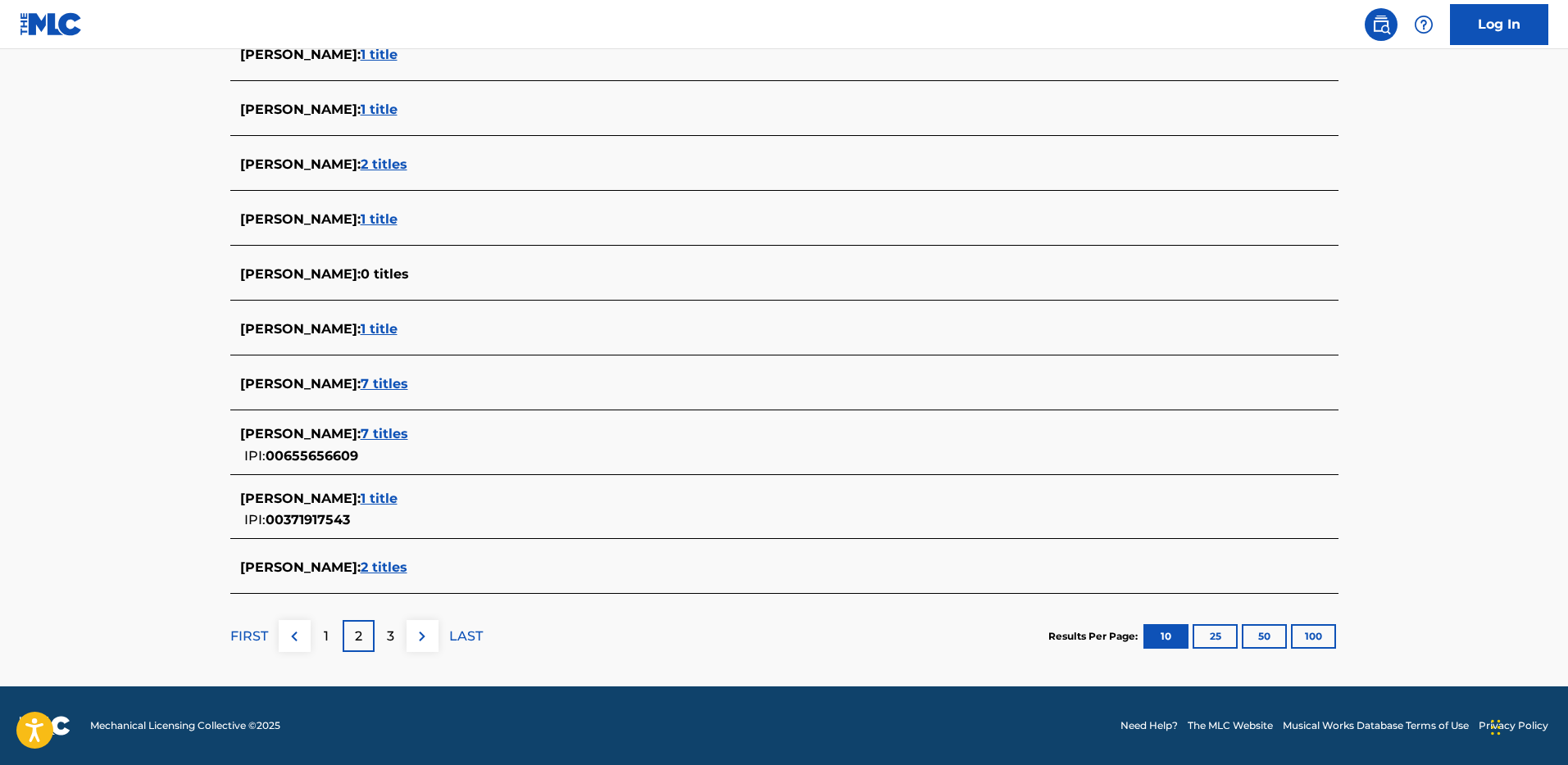
click at [675, 181] on div "ALIA RAZA : 2 titles" at bounding box center [784, 165] width 1108 height 39
